Goal: Task Accomplishment & Management: Use online tool/utility

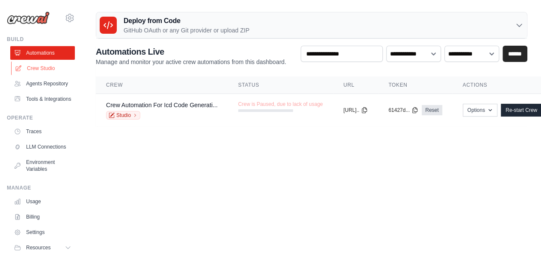
click at [55, 67] on link "Crew Studio" at bounding box center [43, 69] width 65 height 14
